Goal: Task Accomplishment & Management: Use online tool/utility

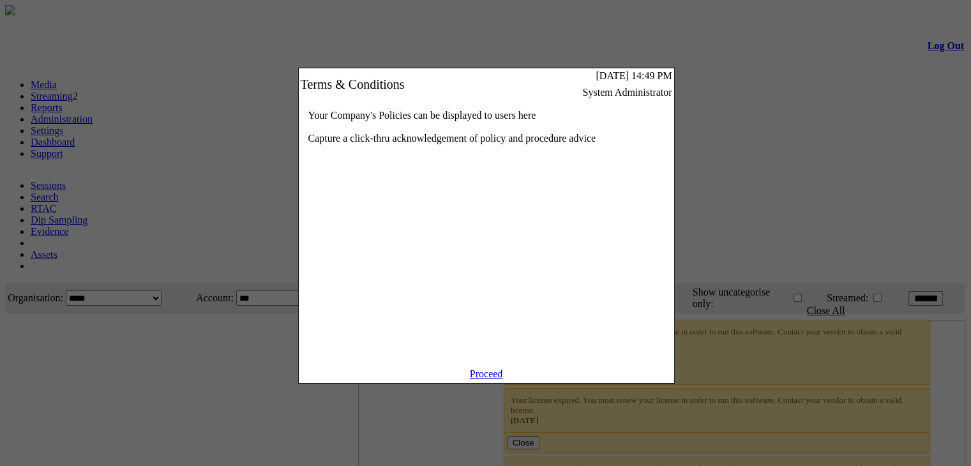
click at [482, 379] on link "Proceed" at bounding box center [486, 374] width 33 height 11
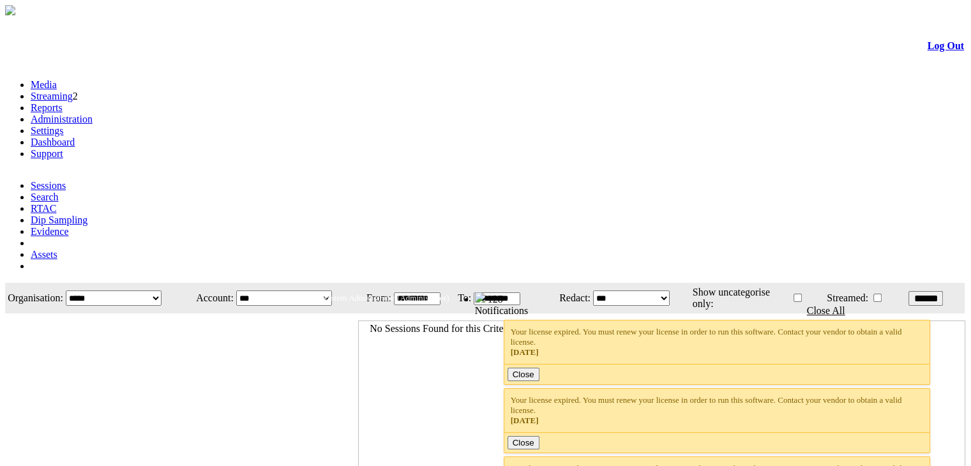
click at [93, 114] on link "Administration" at bounding box center [62, 119] width 62 height 11
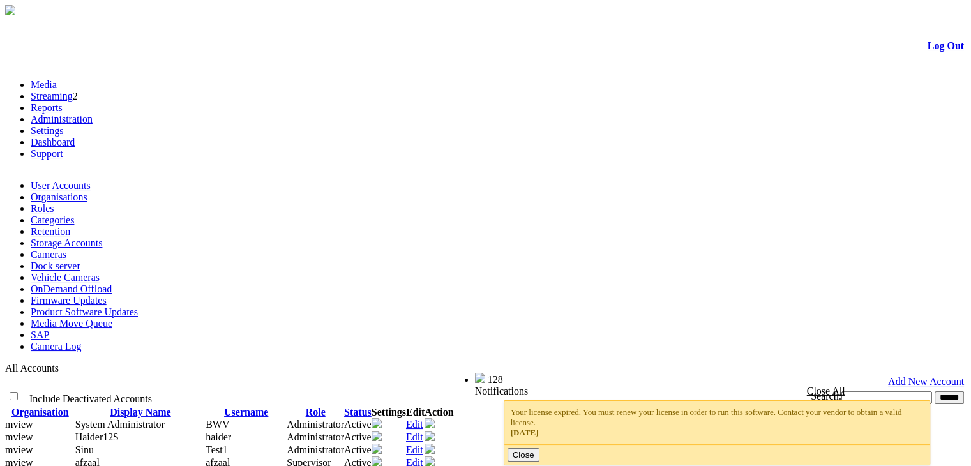
click at [138, 307] on link "Product Software Updates" at bounding box center [84, 312] width 107 height 11
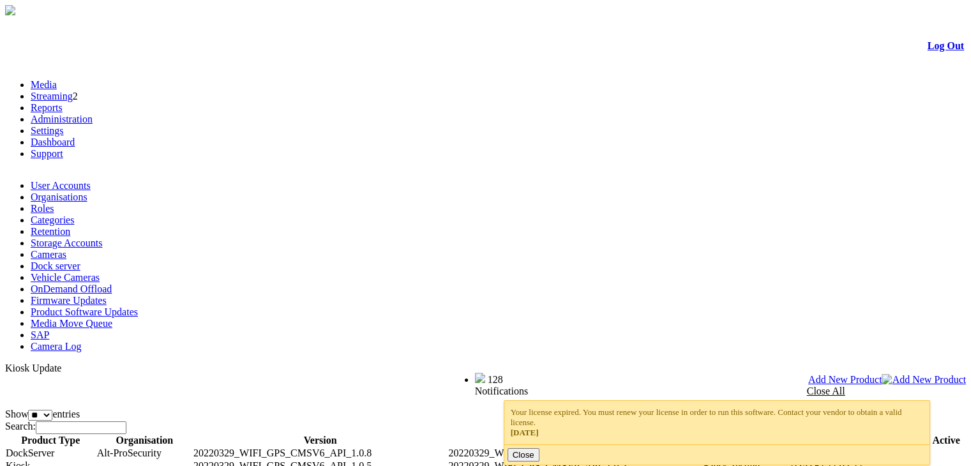
click at [883, 374] on span "Add New Product" at bounding box center [846, 379] width 74 height 11
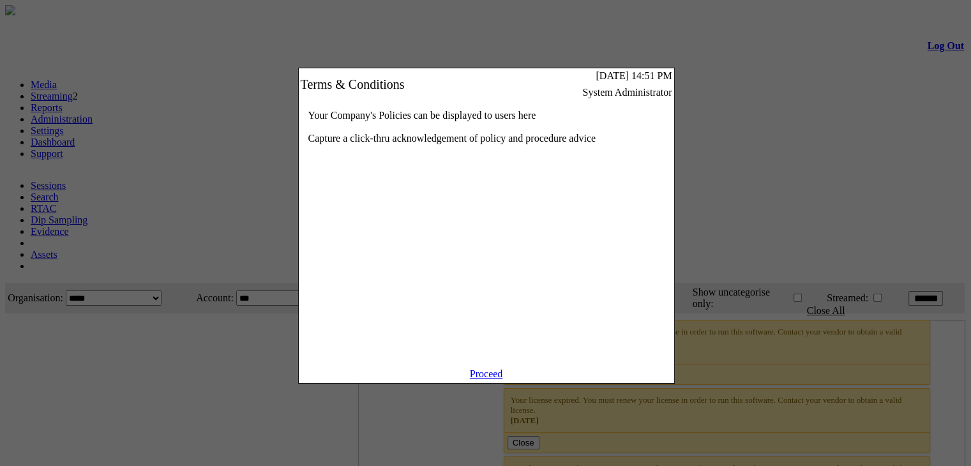
click at [483, 379] on link "Proceed" at bounding box center [486, 374] width 33 height 11
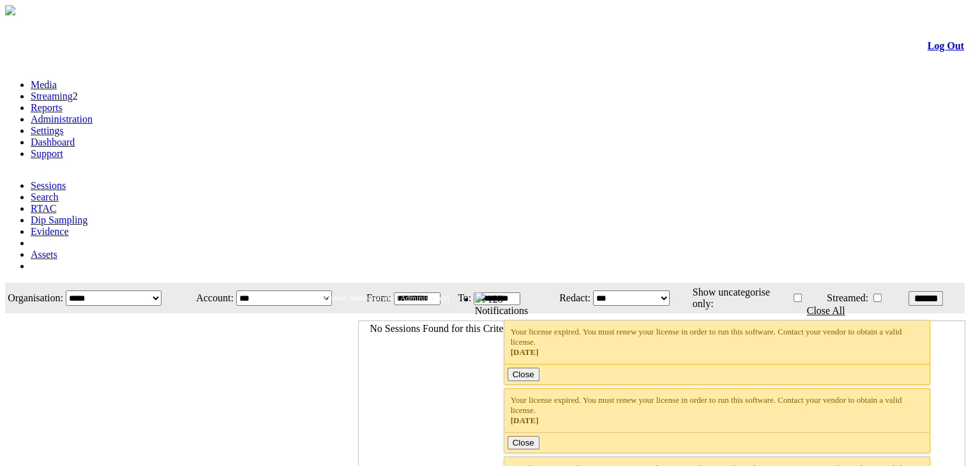
click at [93, 114] on link "Administration" at bounding box center [62, 119] width 62 height 11
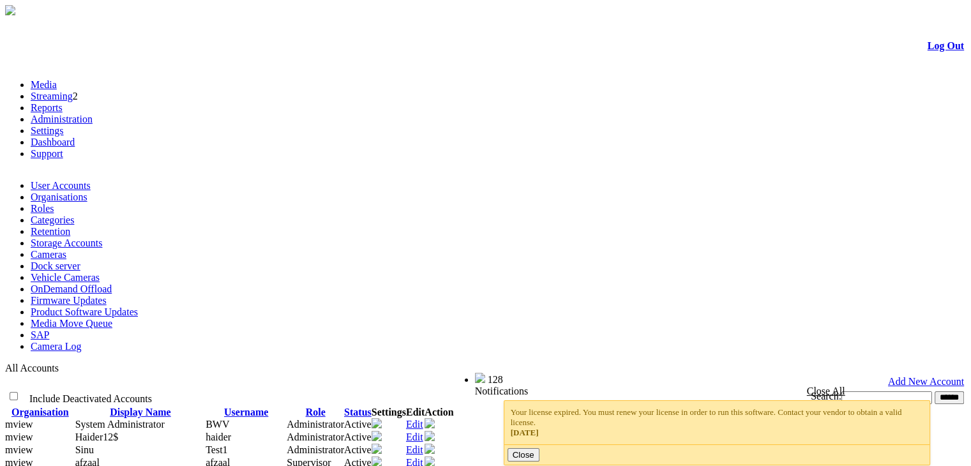
click at [138, 307] on link "Product Software Updates" at bounding box center [84, 312] width 107 height 11
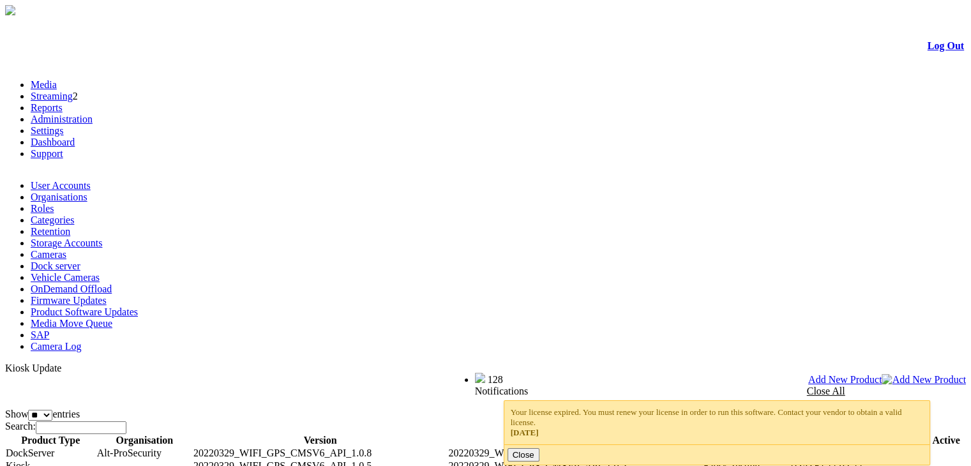
click at [883, 374] on span "Add New Product" at bounding box center [846, 379] width 74 height 11
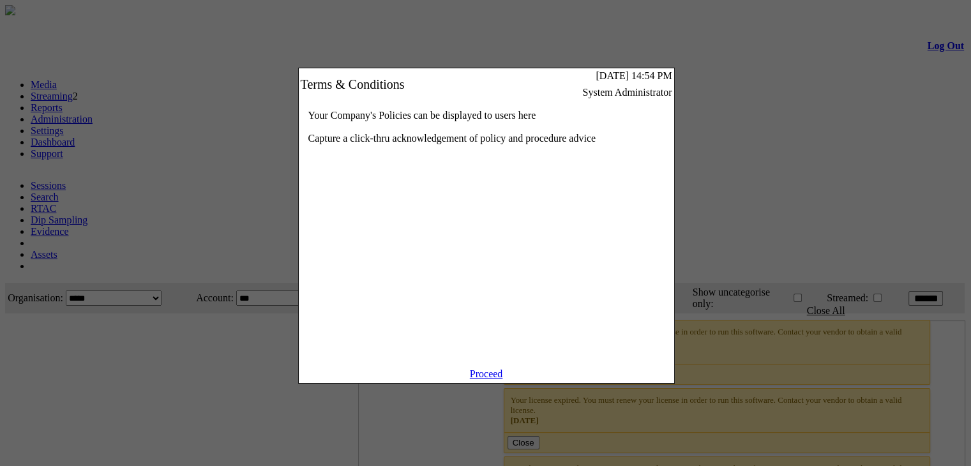
click at [483, 379] on link "Proceed" at bounding box center [486, 374] width 33 height 11
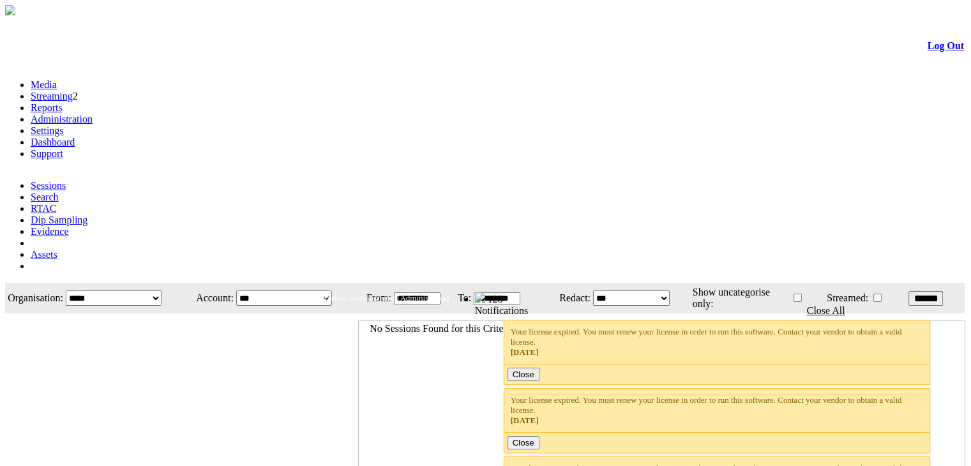
click at [93, 114] on link "Administration" at bounding box center [62, 119] width 62 height 11
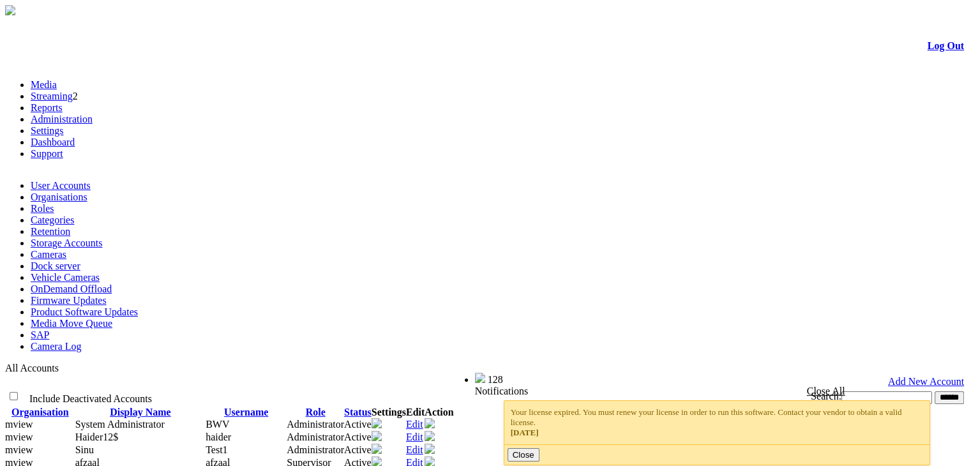
click at [138, 307] on link "Product Software Updates" at bounding box center [84, 312] width 107 height 11
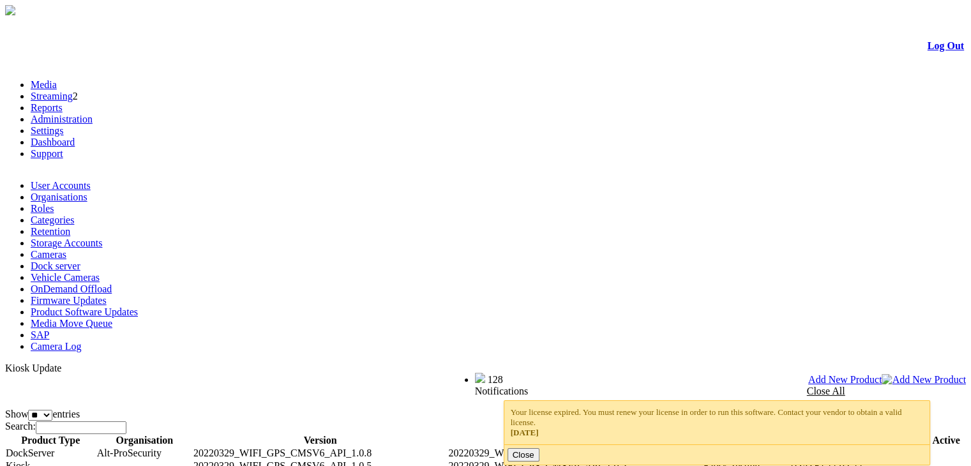
click at [883, 374] on span "Add New Product" at bounding box center [846, 379] width 74 height 11
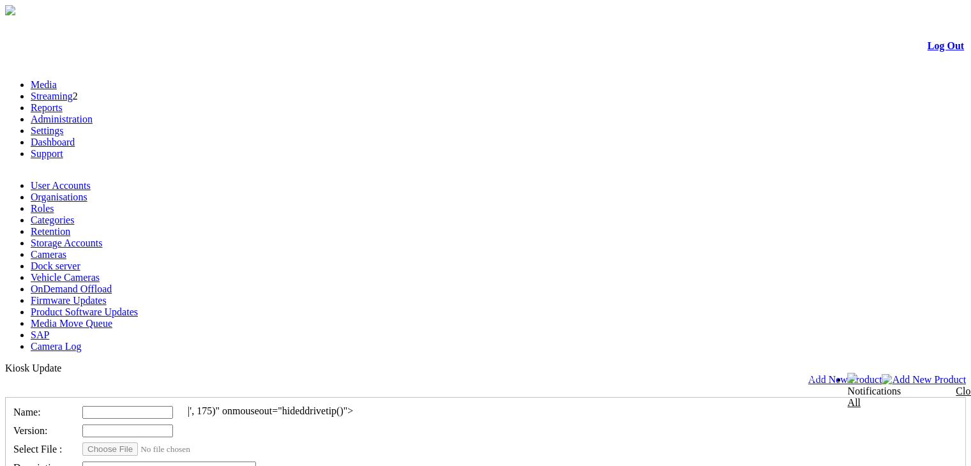
click at [296, 406] on div "|', 175)" onmouseout="hideddrivetip()">" at bounding box center [270, 411] width 165 height 11
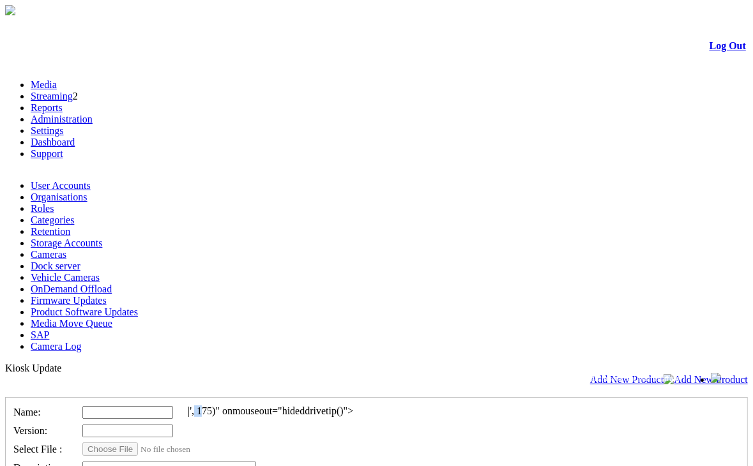
click at [116, 307] on link "Product Software Updates" at bounding box center [84, 312] width 107 height 11
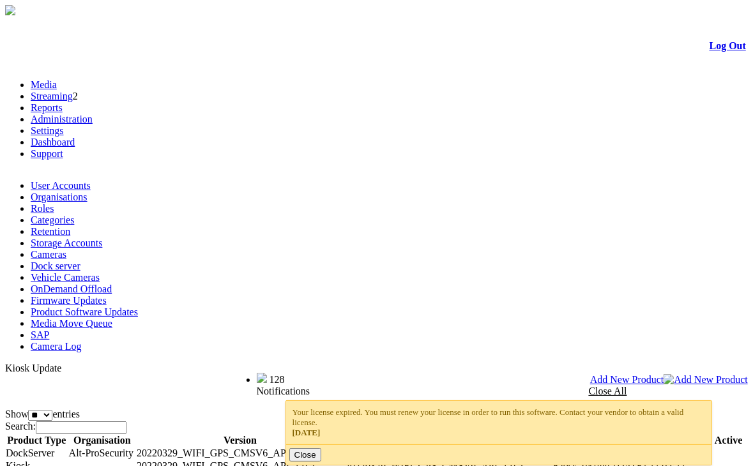
click at [664, 374] on span "Add New Product" at bounding box center [627, 379] width 74 height 11
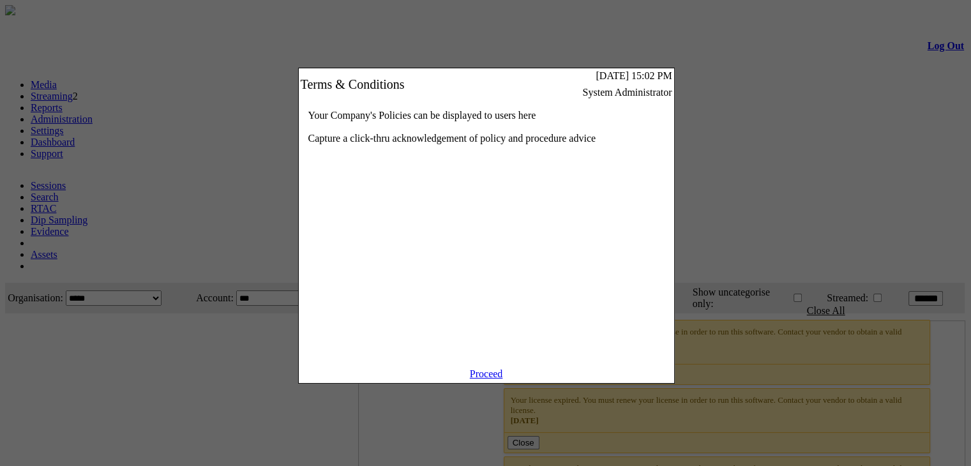
click at [480, 379] on link "Proceed" at bounding box center [486, 374] width 33 height 11
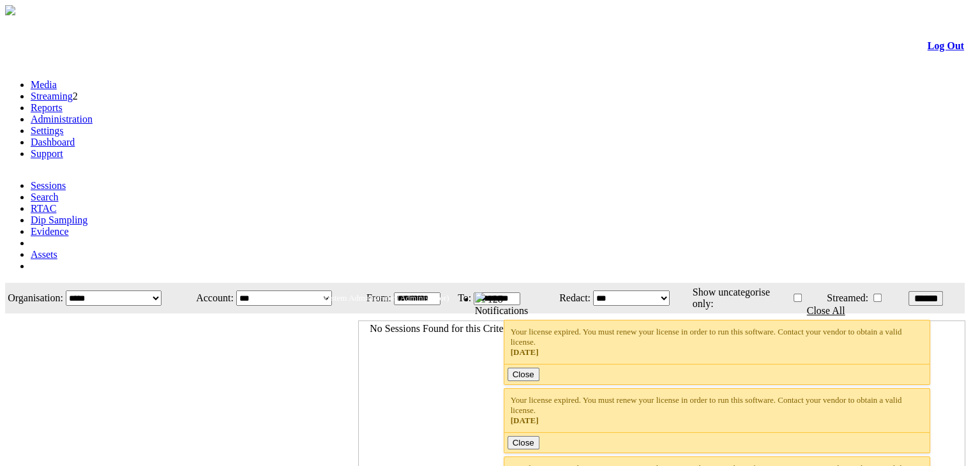
click at [93, 114] on link "Administration" at bounding box center [62, 119] width 62 height 11
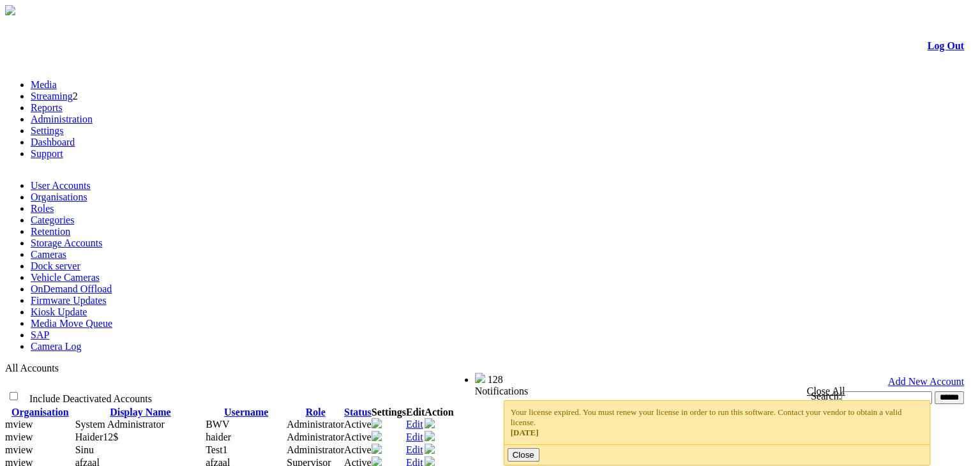
click at [87, 307] on link "Kiosk Update" at bounding box center [59, 312] width 56 height 11
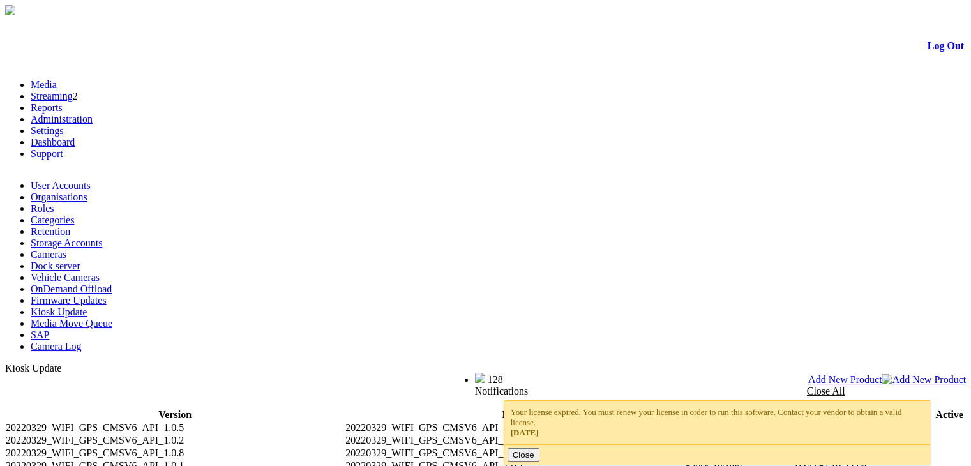
click at [883, 374] on span "Add New Product" at bounding box center [846, 379] width 74 height 11
